Goal: Information Seeking & Learning: Learn about a topic

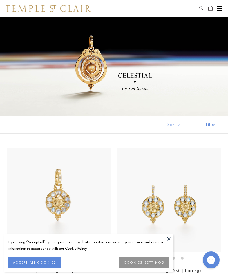
click at [172, 237] on button at bounding box center [169, 238] width 8 height 8
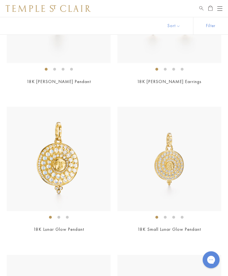
scroll to position [189, 0]
click at [61, 171] on img at bounding box center [59, 158] width 104 height 104
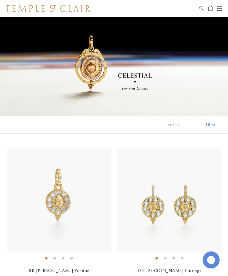
scroll to position [208, 0]
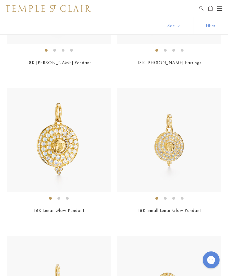
click at [176, 152] on img at bounding box center [170, 140] width 104 height 104
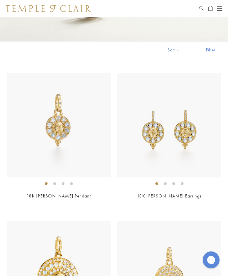
scroll to position [74, 0]
click at [200, 143] on img at bounding box center [170, 125] width 104 height 104
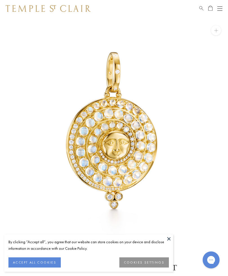
click at [49, 262] on button "ACCEPT ALL COOKIES" at bounding box center [34, 262] width 52 height 10
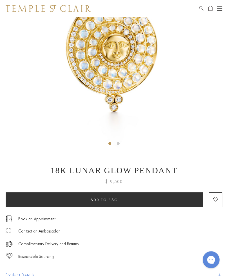
scroll to position [97, 0]
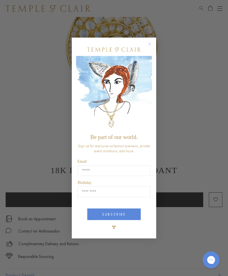
click at [153, 50] on button "Close dialog" at bounding box center [152, 46] width 7 height 7
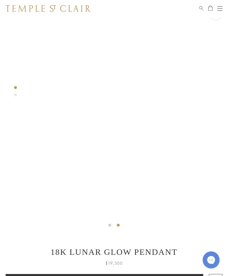
scroll to position [15, 0]
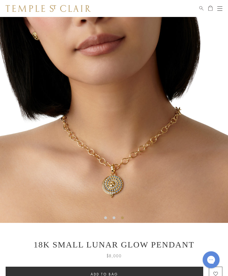
scroll to position [23, 0]
click at [109, 221] on img at bounding box center [114, 108] width 228 height 228
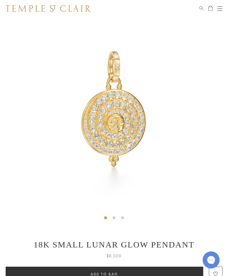
click at [117, 219] on img at bounding box center [114, 108] width 228 height 228
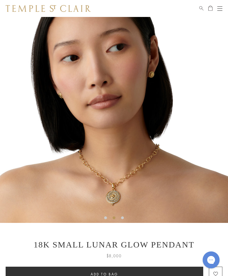
click at [127, 219] on img at bounding box center [114, 108] width 228 height 228
click at [128, 220] on img at bounding box center [114, 108] width 228 height 228
click at [124, 214] on img at bounding box center [114, 108] width 228 height 228
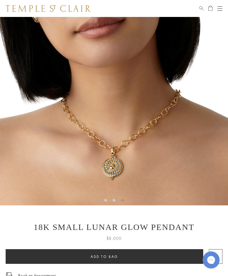
scroll to position [41, 0]
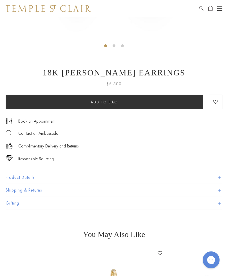
scroll to position [199, 0]
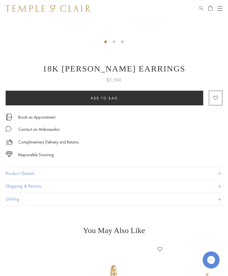
click at [27, 171] on button "Product Details" at bounding box center [114, 173] width 217 height 13
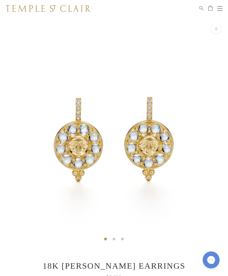
scroll to position [2, 0]
click at [111, 237] on img at bounding box center [114, 129] width 228 height 228
